Goal: Task Accomplishment & Management: Complete application form

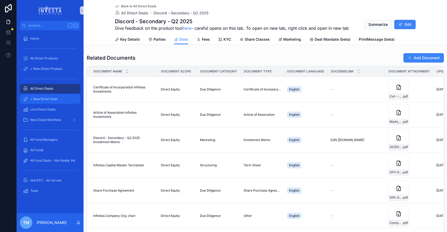
click at [50, 99] on span "+ New Direct Deal" at bounding box center [43, 99] width 27 height 4
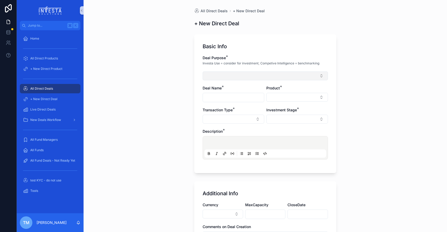
click at [221, 76] on button "Select Button" at bounding box center [265, 76] width 125 height 9
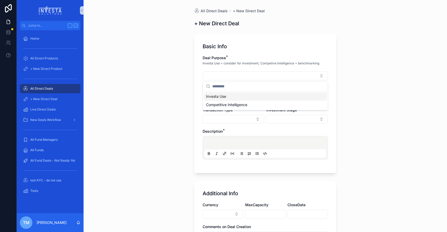
click at [223, 97] on span "Investa Use" at bounding box center [216, 96] width 20 height 5
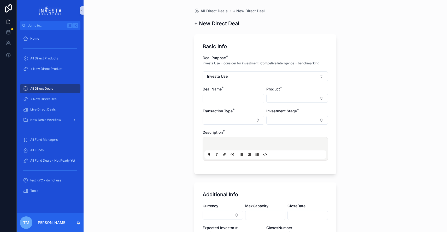
click at [218, 95] on input "scrollable content" at bounding box center [233, 98] width 61 height 7
type input "*********"
click at [278, 102] on button "Select Button" at bounding box center [297, 98] width 62 height 9
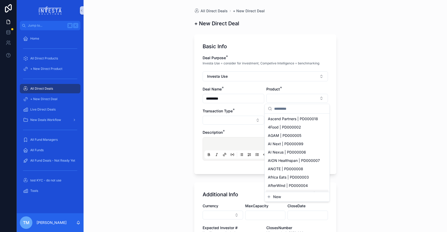
click at [278, 197] on span "New" at bounding box center [277, 196] width 8 height 5
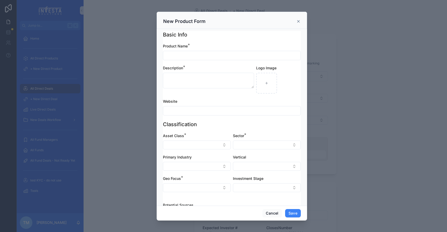
click at [195, 58] on input "scrollable content" at bounding box center [231, 55] width 137 height 7
type input "*********"
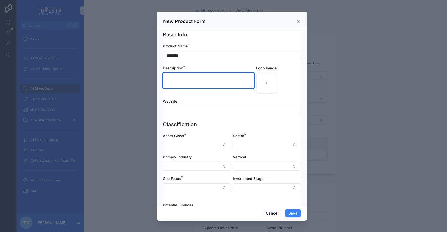
click at [189, 82] on textarea "scrollable content" at bounding box center [208, 81] width 91 height 16
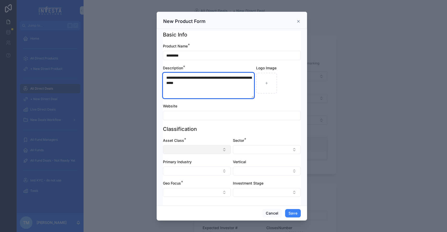
type textarea "**********"
click at [197, 151] on button "Select Button" at bounding box center [197, 149] width 68 height 9
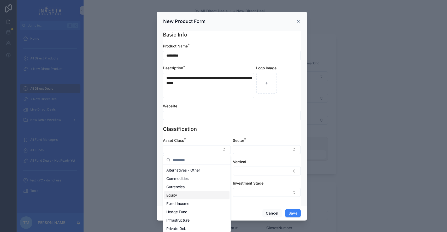
click at [183, 195] on div "Equity" at bounding box center [196, 195] width 65 height 8
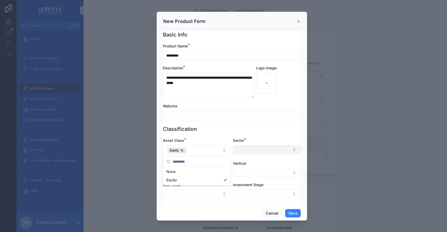
click at [255, 148] on button "Select Button" at bounding box center [267, 149] width 68 height 9
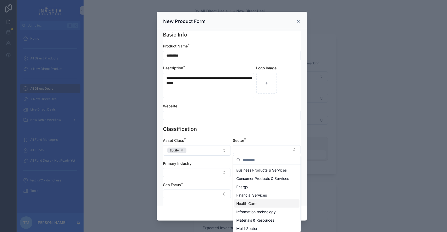
click at [249, 204] on span "Health Care" at bounding box center [246, 203] width 20 height 5
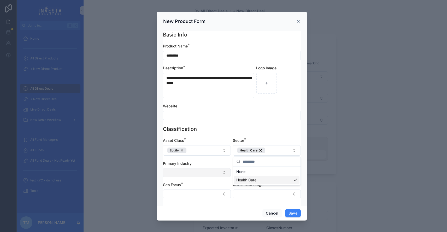
click at [190, 173] on button "Select Button" at bounding box center [197, 172] width 68 height 9
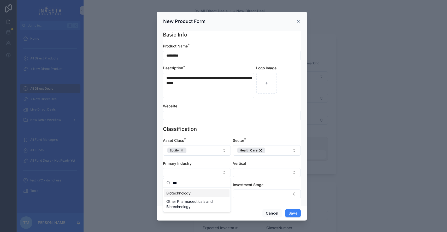
type input "***"
click at [182, 194] on span "Biotechnology" at bounding box center [178, 193] width 24 height 5
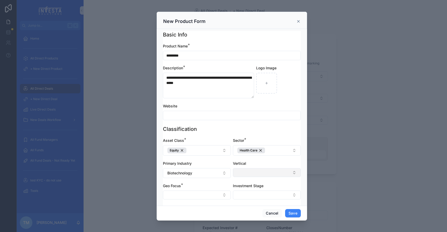
click at [262, 174] on button "Select Button" at bounding box center [267, 172] width 68 height 9
type input "*"
type input "****"
click at [255, 193] on span "Life Sciences" at bounding box center [247, 193] width 23 height 5
click at [196, 206] on div "Cancel Save" at bounding box center [232, 213] width 150 height 15
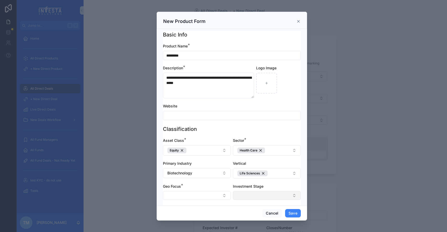
click at [250, 198] on button "Select Button" at bounding box center [267, 195] width 68 height 9
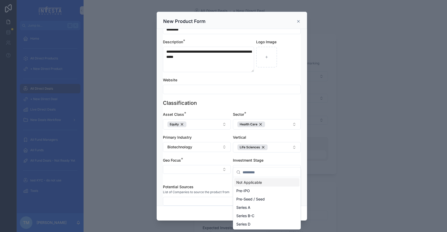
scroll to position [35, 0]
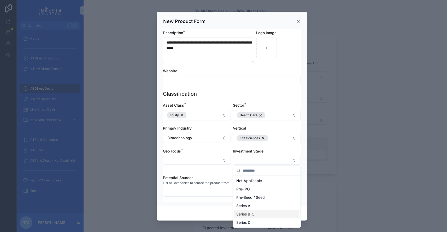
click at [248, 212] on span "Series B-C" at bounding box center [245, 214] width 18 height 5
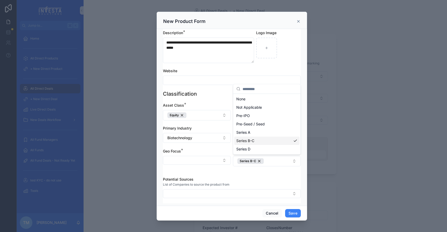
scroll to position [37, 0]
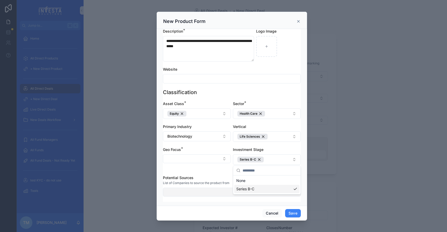
click at [263, 191] on div "**********" at bounding box center [232, 116] width 430 height 232
click at [261, 192] on button "Select Button" at bounding box center [232, 192] width 138 height 9
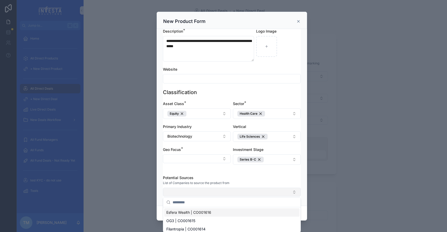
click at [261, 192] on button "Select Button" at bounding box center [232, 192] width 138 height 9
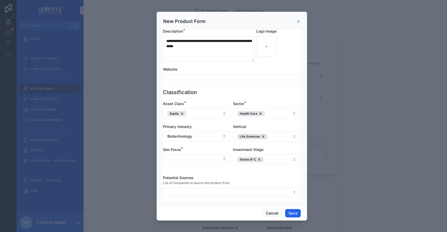
click at [293, 216] on button "Save" at bounding box center [293, 213] width 16 height 8
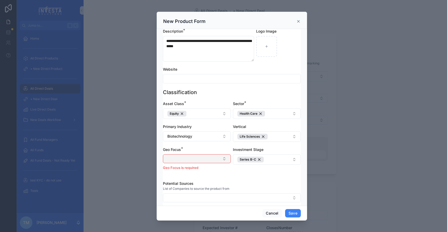
click at [209, 157] on button "Select Button" at bounding box center [197, 159] width 68 height 9
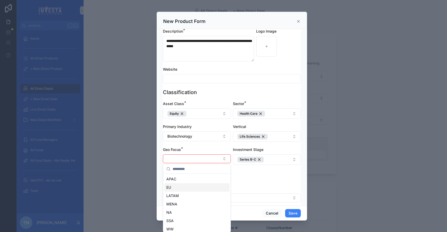
click at [179, 184] on div "EU" at bounding box center [196, 188] width 65 height 8
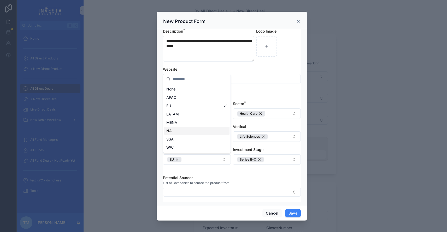
click at [187, 133] on div "NA" at bounding box center [196, 131] width 65 height 8
click at [293, 215] on button "Save" at bounding box center [293, 213] width 16 height 8
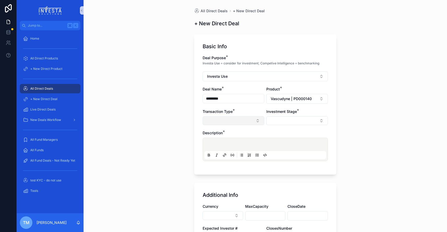
click at [235, 119] on button "Select Button" at bounding box center [234, 120] width 62 height 9
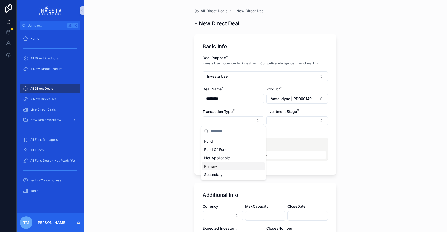
click at [217, 166] on div "Primary" at bounding box center [233, 166] width 63 height 8
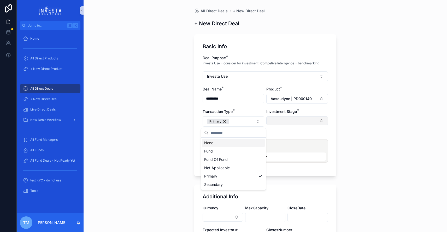
click at [287, 122] on button "Select Button" at bounding box center [297, 120] width 62 height 9
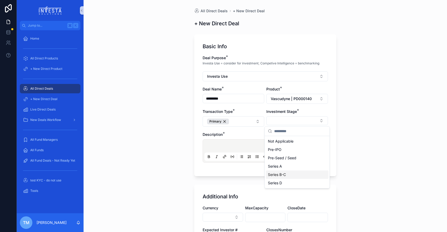
click at [281, 174] on span "Series B-C" at bounding box center [277, 174] width 18 height 5
click at [223, 142] on div "scrollable content" at bounding box center [265, 151] width 122 height 20
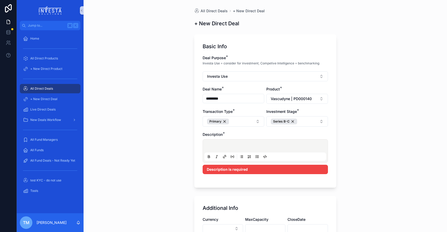
click at [224, 145] on p "scrollable content" at bounding box center [266, 146] width 122 height 5
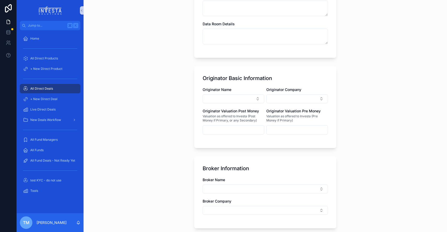
scroll to position [290, 0]
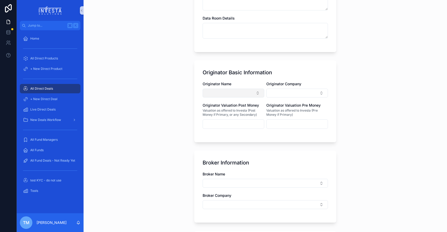
click at [237, 97] on button "Select Button" at bounding box center [234, 93] width 62 height 9
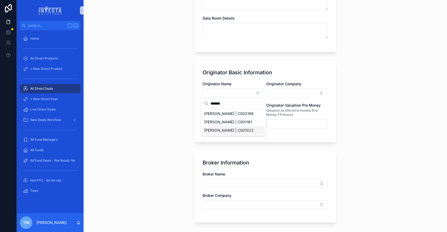
type input "*******"
click at [232, 131] on span "[PERSON_NAME] | C001022" at bounding box center [228, 130] width 49 height 5
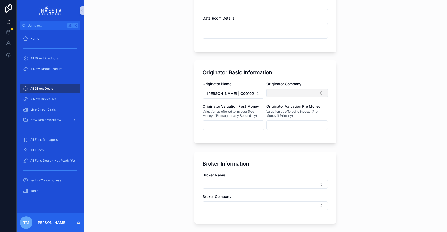
click at [294, 92] on button "Select Button" at bounding box center [297, 93] width 62 height 9
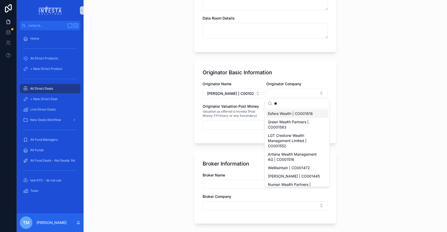
type input "***"
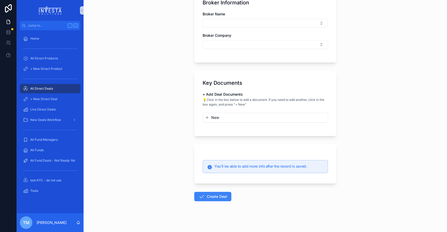
scroll to position [454, 0]
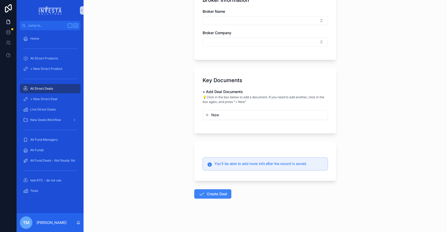
click at [239, 111] on div "New" at bounding box center [265, 114] width 125 height 9
click at [218, 112] on div "New" at bounding box center [265, 114] width 125 height 9
click at [215, 115] on span "New" at bounding box center [215, 115] width 8 height 5
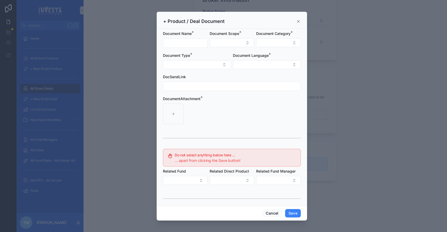
click at [190, 43] on input "scrollable content" at bounding box center [185, 42] width 44 height 7
type input "*********"
click at [244, 42] on button "Select Button" at bounding box center [232, 42] width 45 height 9
click at [226, 64] on div "Direct Equity" at bounding box center [231, 63] width 63 height 8
click at [280, 43] on button "Select Button" at bounding box center [278, 42] width 45 height 9
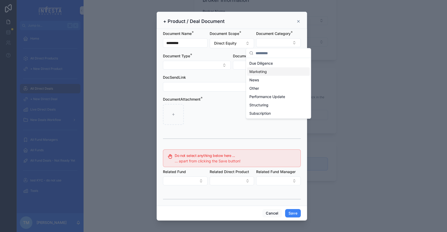
click at [263, 69] on span "Marketing" at bounding box center [257, 71] width 17 height 5
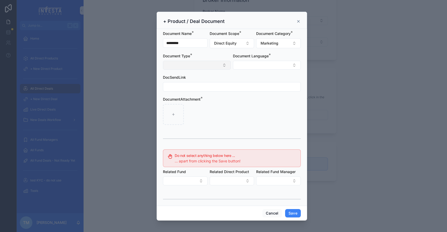
click at [188, 63] on button "Select Button" at bounding box center [197, 65] width 68 height 9
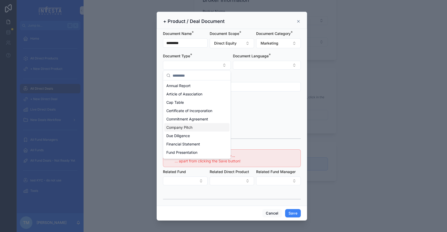
click at [191, 127] on span "Company Pitch" at bounding box center [179, 127] width 26 height 5
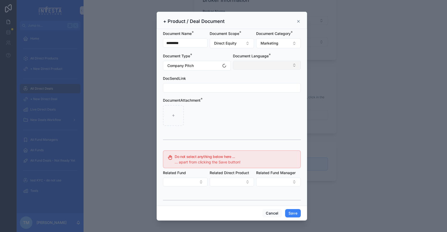
click at [257, 64] on button "Select Button" at bounding box center [267, 65] width 68 height 9
click at [245, 102] on span "English" at bounding box center [242, 102] width 12 height 5
click at [197, 90] on input "scrollable content" at bounding box center [231, 88] width 137 height 7
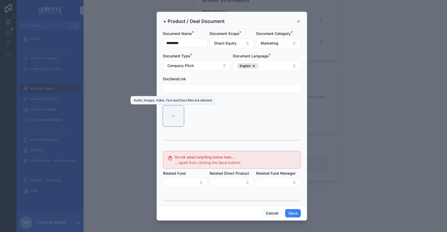
click at [173, 118] on icon "scrollable content" at bounding box center [174, 116] width 4 height 4
type input "**********"
click at [198, 117] on icon "scrollable content" at bounding box center [196, 116] width 4 height 4
click at [295, 214] on button "Save" at bounding box center [293, 213] width 16 height 8
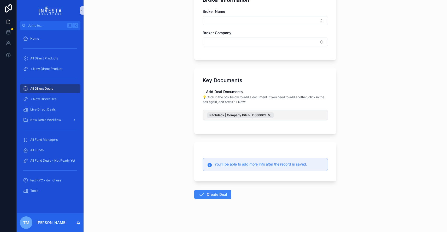
click at [282, 116] on button "Pitchdeck | Company Pitch | D000612" at bounding box center [265, 115] width 125 height 10
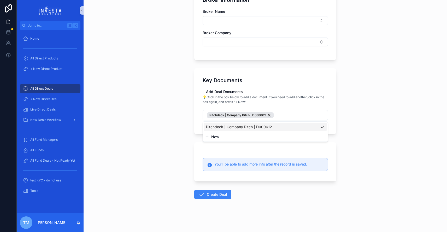
click at [220, 137] on button "New" at bounding box center [265, 136] width 121 height 5
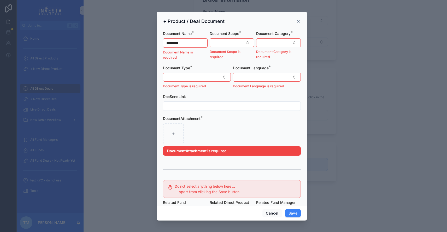
drag, startPoint x: 195, startPoint y: 42, endPoint x: 157, endPoint y: 42, distance: 37.6
click at [157, 42] on div "Document Name * ********* Document Name is required Document Scope * Document S…" at bounding box center [232, 117] width 150 height 177
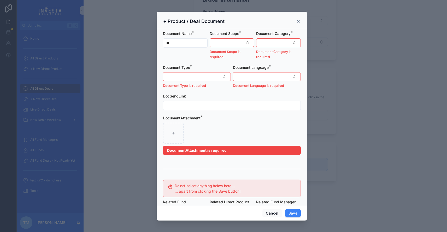
type input "*"
type input "**********"
click at [227, 39] on button "Select Button" at bounding box center [232, 42] width 45 height 9
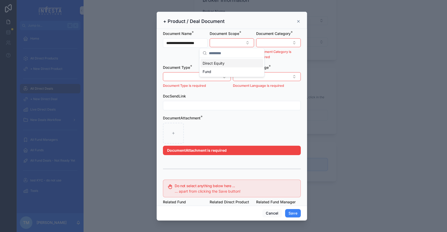
drag, startPoint x: 212, startPoint y: 69, endPoint x: 222, endPoint y: 66, distance: 10.7
click at [222, 66] on div "Direct Equity Fund" at bounding box center [231, 67] width 63 height 17
click at [233, 64] on div "Direct Equity" at bounding box center [231, 63] width 63 height 8
click at [285, 39] on button "Select Button" at bounding box center [278, 42] width 45 height 9
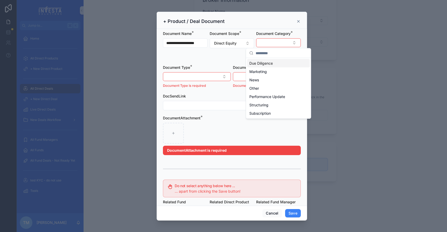
click at [270, 66] on span "Due Diligence" at bounding box center [260, 63] width 23 height 5
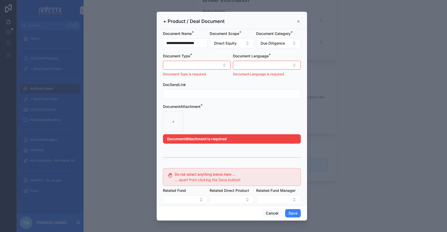
click at [192, 70] on div "Document Type is required" at bounding box center [197, 69] width 68 height 16
click at [194, 66] on button "Select Button" at bounding box center [197, 65] width 68 height 9
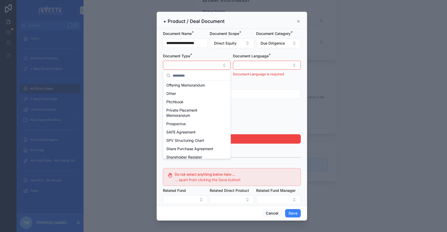
scroll to position [169, 0]
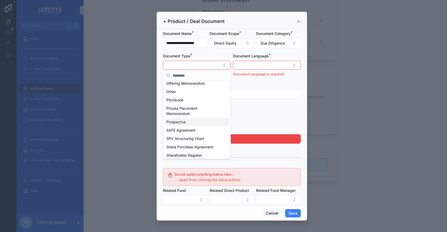
click at [187, 122] on div "Prospectus" at bounding box center [196, 122] width 65 height 8
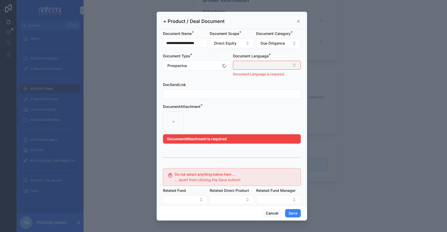
click at [261, 66] on button "Select Button" at bounding box center [267, 65] width 68 height 9
click at [244, 103] on span "English" at bounding box center [242, 102] width 12 height 5
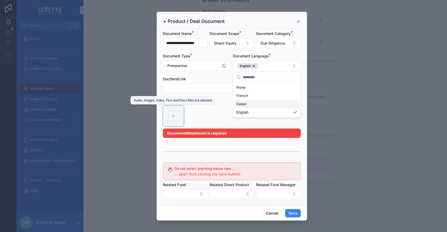
click at [178, 117] on div "scrollable content" at bounding box center [173, 116] width 21 height 21
type input "**********"
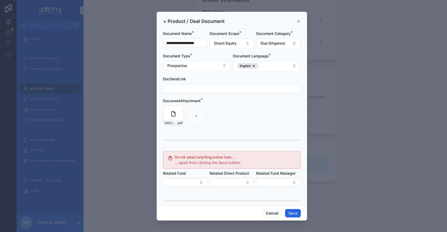
click at [298, 213] on button "Save" at bounding box center [293, 213] width 16 height 8
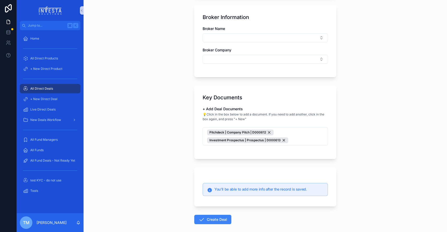
scroll to position [462, 0]
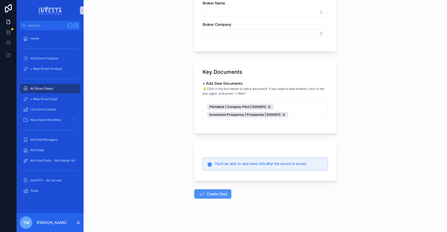
click at [215, 195] on button "Create Deal" at bounding box center [212, 194] width 37 height 9
